Goal: Task Accomplishment & Management: Use online tool/utility

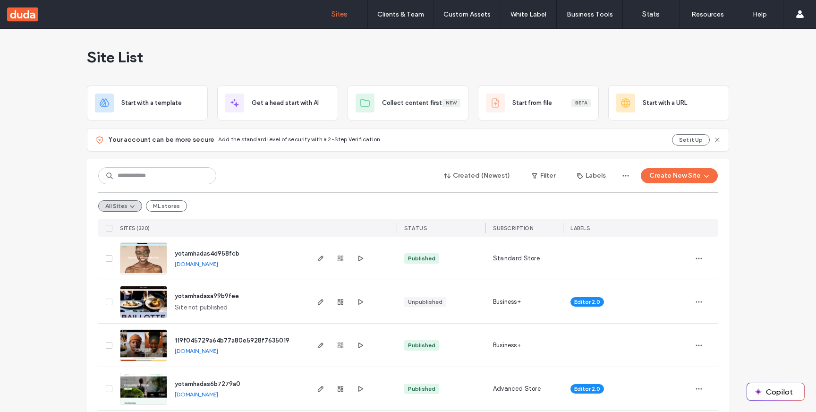
click at [667, 187] on div "Created (Newest) Filter Labels Create New Site All Sites ML stores SITES (320) …" at bounding box center [407, 197] width 619 height 77
click at [671, 176] on button "Create New Site" at bounding box center [679, 175] width 77 height 15
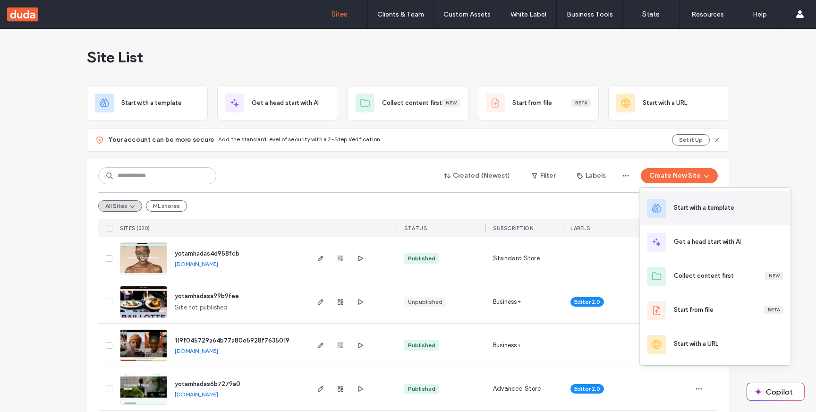
click at [693, 212] on div "Start with a template" at bounding box center [704, 207] width 60 height 9
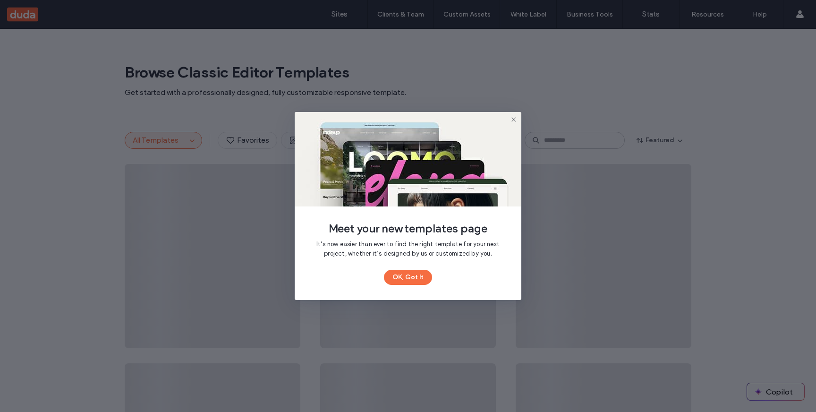
click at [414, 288] on div "Meet your new templates page It’s now easier than ever to find the right templa…" at bounding box center [408, 206] width 227 height 188
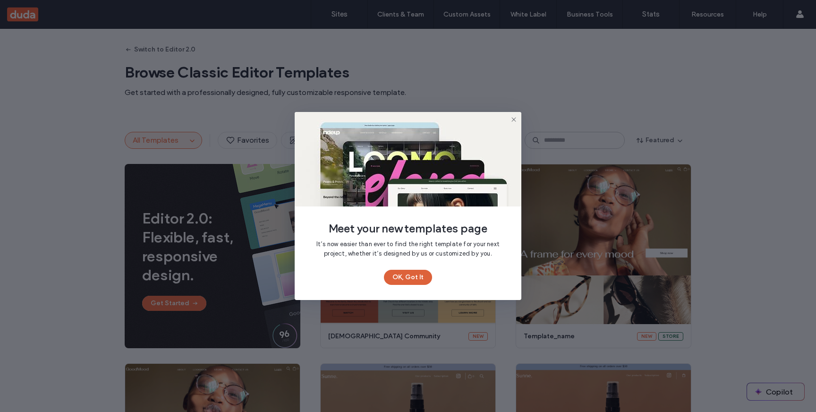
click at [414, 278] on button "OK, Got It" at bounding box center [408, 277] width 48 height 15
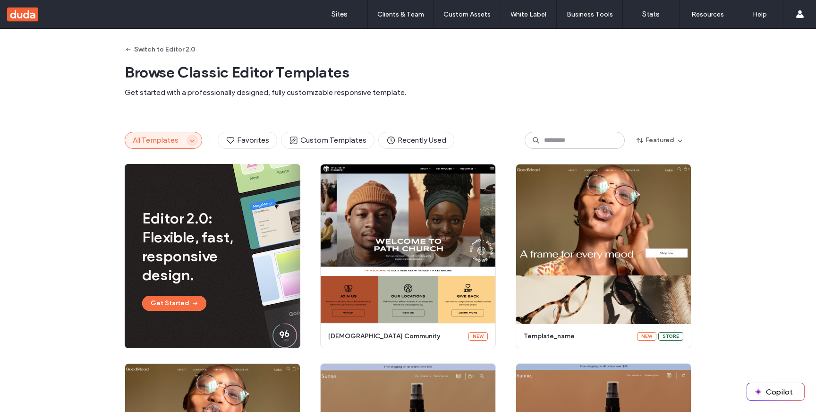
click at [188, 143] on icon "button" at bounding box center [192, 140] width 8 height 8
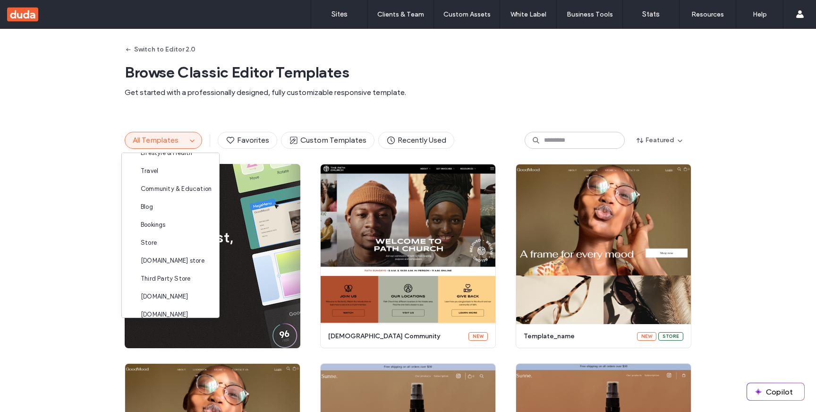
scroll to position [184, 0]
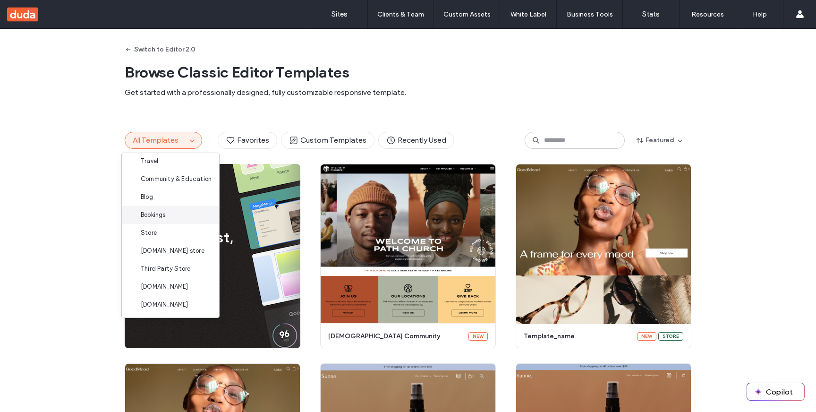
click at [180, 213] on div "Bookings" at bounding box center [170, 215] width 97 height 18
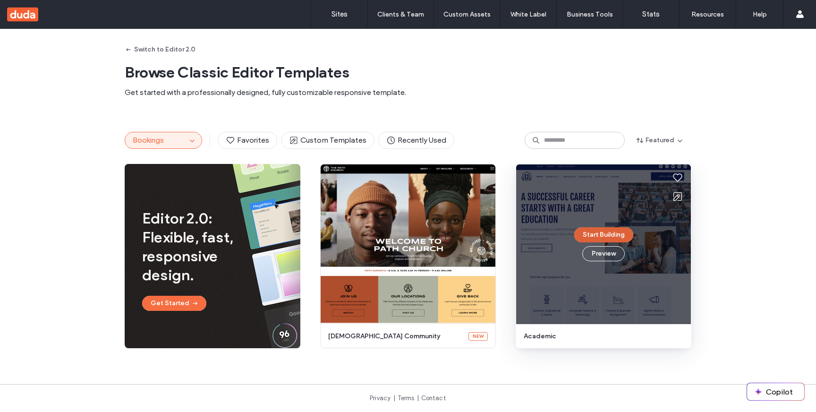
click at [605, 236] on button "Start Building" at bounding box center [603, 234] width 59 height 15
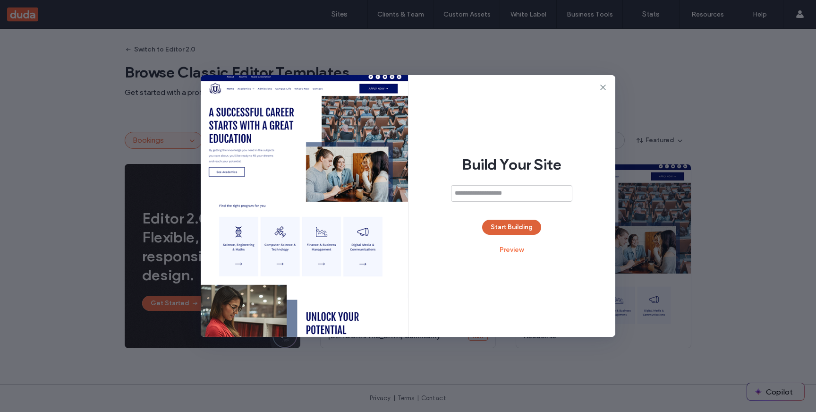
click at [531, 228] on button "Start Building" at bounding box center [511, 227] width 59 height 15
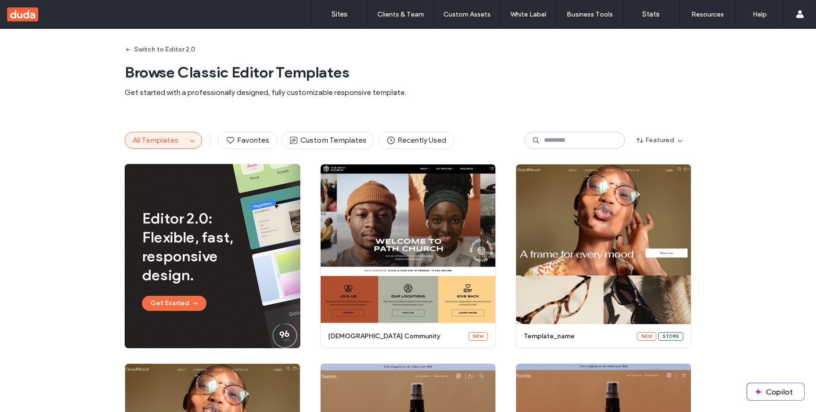
click at [171, 144] on span "All Templates" at bounding box center [156, 139] width 46 height 9
click at [181, 139] on button "All Templates" at bounding box center [155, 140] width 61 height 16
click at [190, 142] on icon "button" at bounding box center [192, 140] width 8 height 8
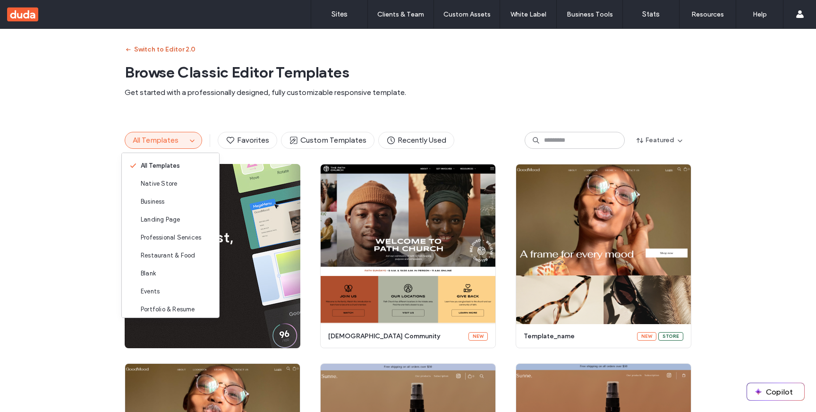
click at [162, 46] on button "Switch to Editor 2.0" at bounding box center [160, 49] width 71 height 15
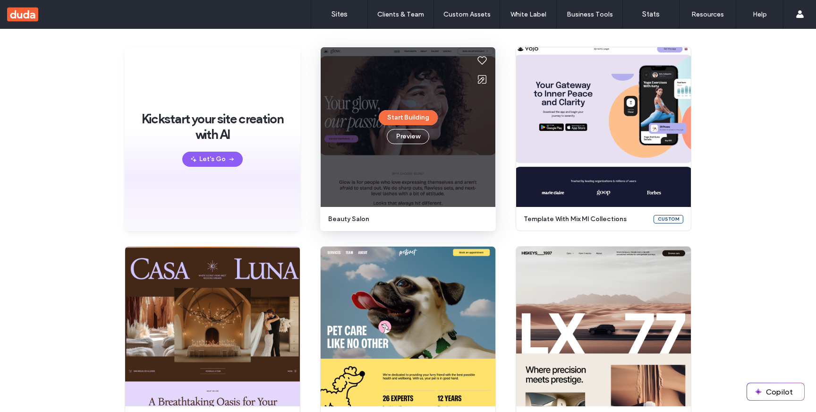
scroll to position [72, 0]
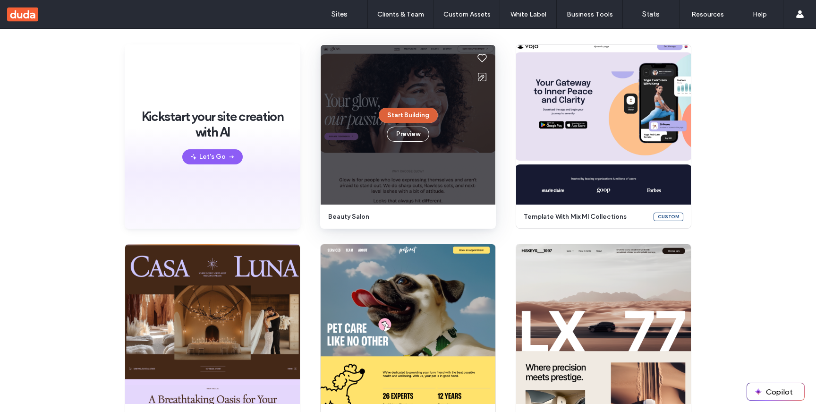
click at [427, 119] on button "Start Building" at bounding box center [408, 115] width 59 height 15
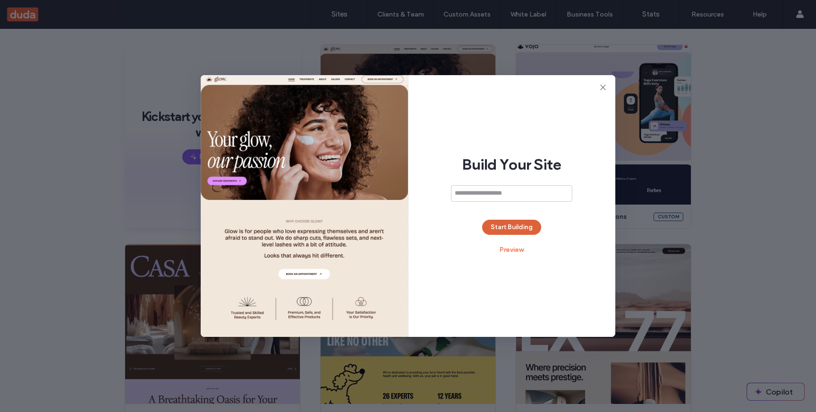
click at [509, 226] on button "Start Building" at bounding box center [511, 227] width 59 height 15
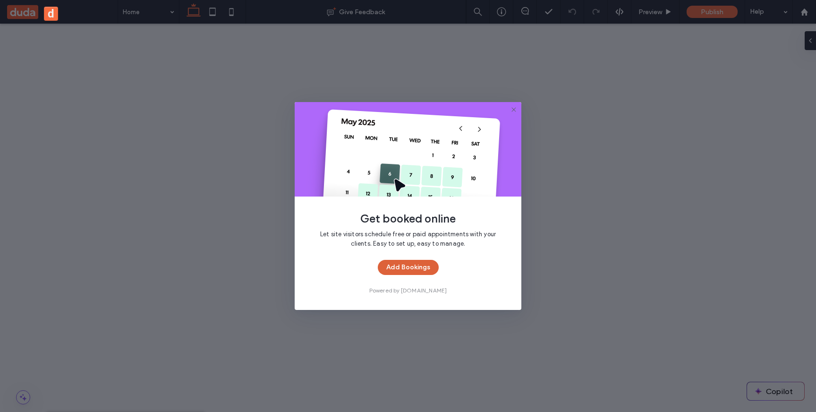
click at [424, 266] on button "Add Bookings" at bounding box center [408, 267] width 61 height 15
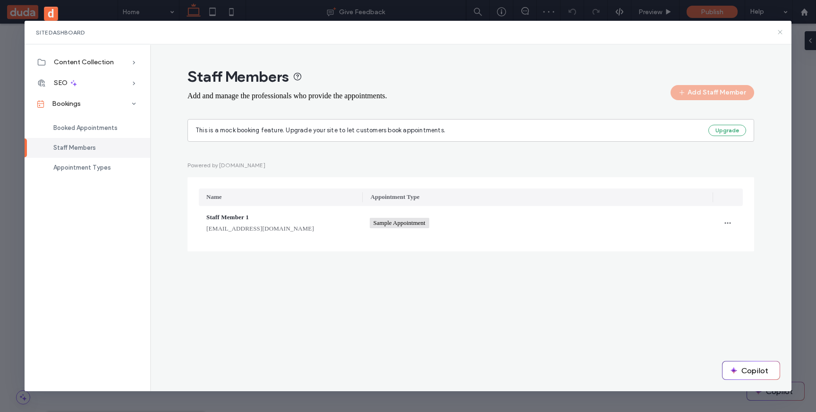
drag, startPoint x: 777, startPoint y: 35, endPoint x: 484, endPoint y: 29, distance: 292.8
click at [777, 35] on icon at bounding box center [780, 32] width 8 height 8
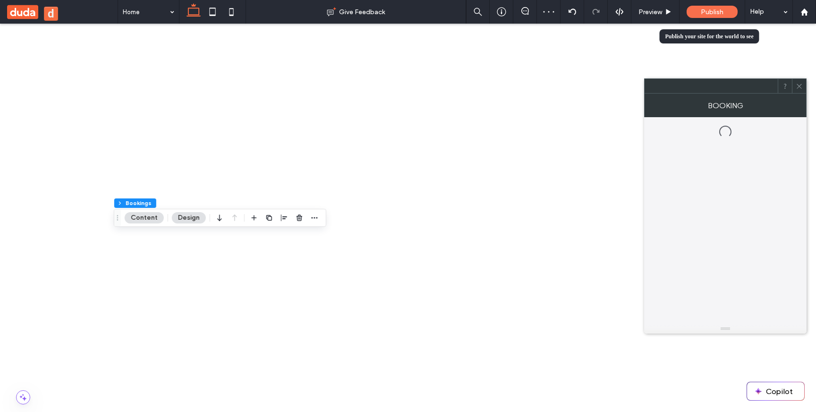
click at [706, 13] on span "Publish" at bounding box center [712, 12] width 23 height 8
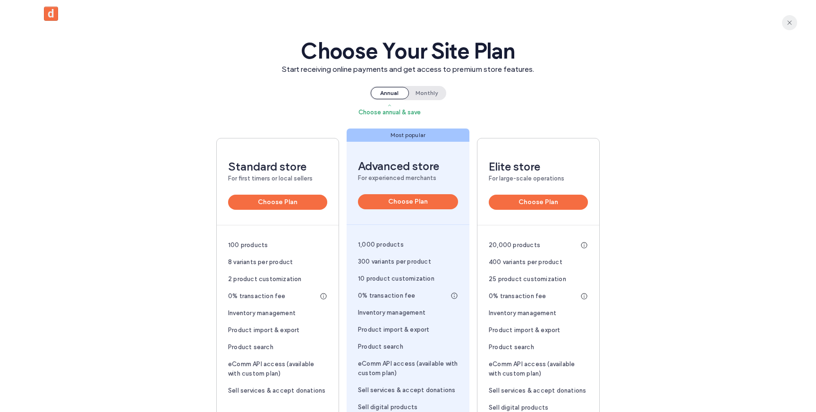
click at [791, 21] on icon "button" at bounding box center [790, 23] width 8 height 8
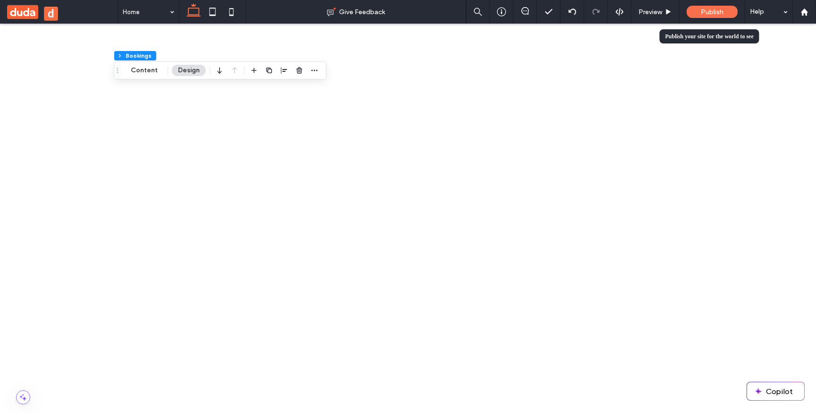
click at [724, 10] on div "Publish" at bounding box center [711, 12] width 51 height 12
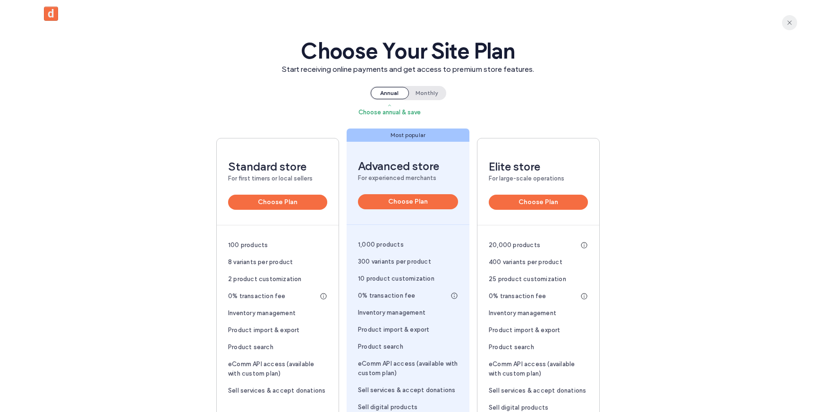
click at [786, 21] on icon "button" at bounding box center [790, 23] width 8 height 8
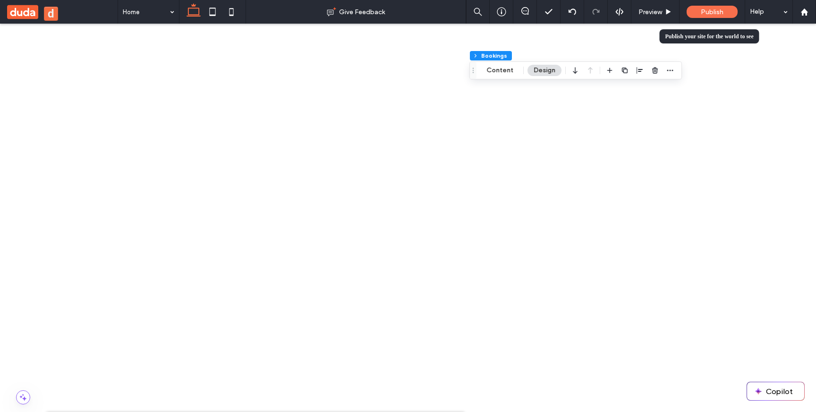
click at [714, 16] on span "Publish" at bounding box center [712, 12] width 23 height 8
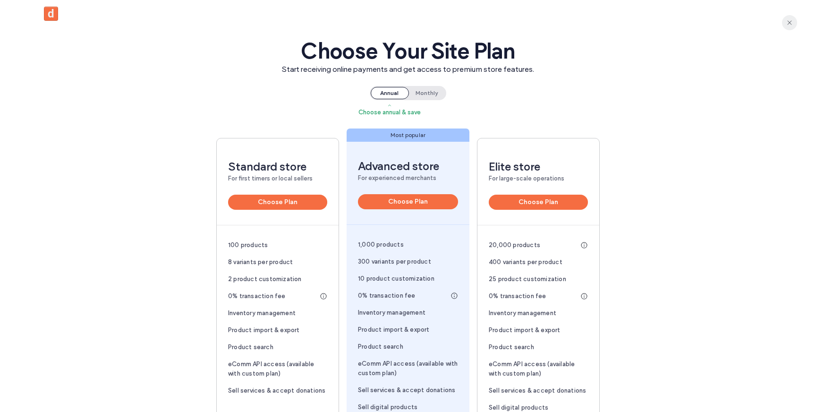
click at [795, 21] on span "button" at bounding box center [789, 22] width 15 height 15
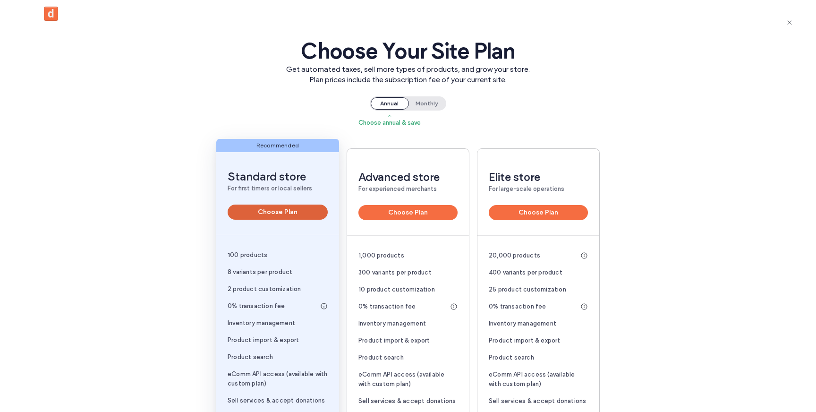
click at [306, 210] on button "Choose Plan" at bounding box center [278, 211] width 100 height 15
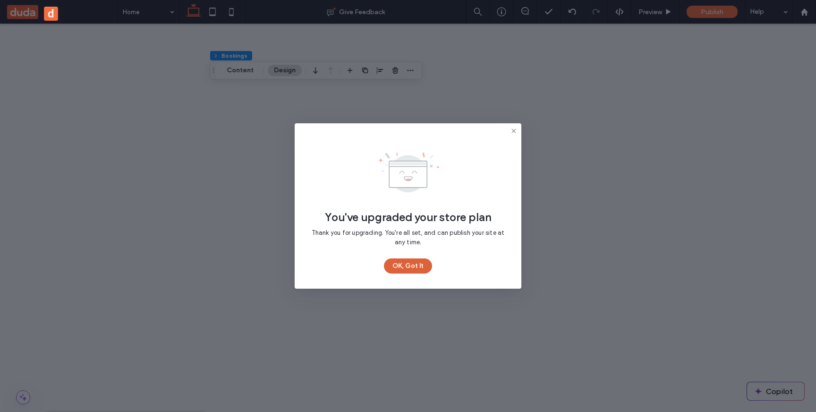
click at [407, 265] on button "OK, Got It" at bounding box center [408, 265] width 48 height 15
